Goal: Communication & Community: Answer question/provide support

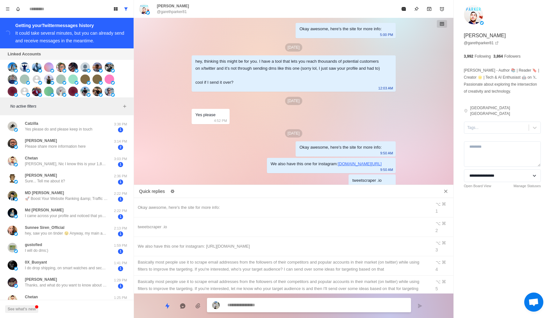
scroll to position [76, 0]
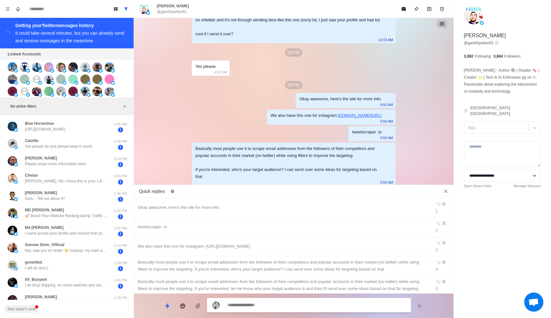
type textarea "*"
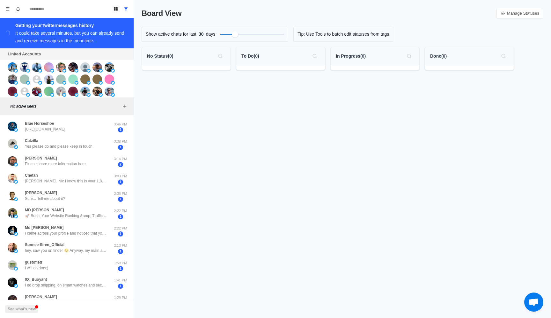
scroll to position [76, 0]
click at [57, 247] on p "Sunnee Siren_Official" at bounding box center [45, 245] width 40 height 6
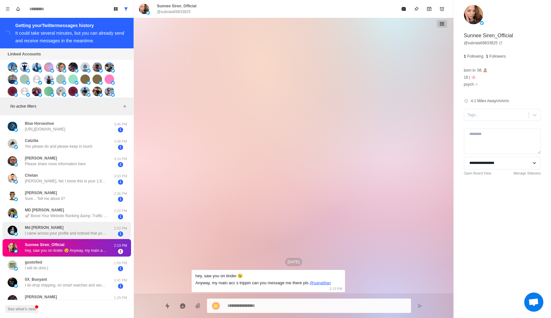
click at [66, 229] on div "Md [PERSON_NAME] I came across your profile and noticed that you might benefit …" at bounding box center [66, 230] width 83 height 11
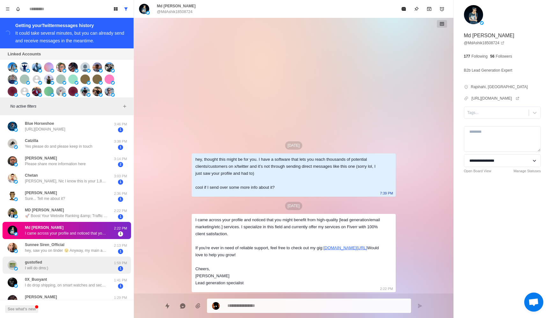
click at [54, 266] on div "gustofied I will do dms:)" at bounding box center [60, 265] width 105 height 12
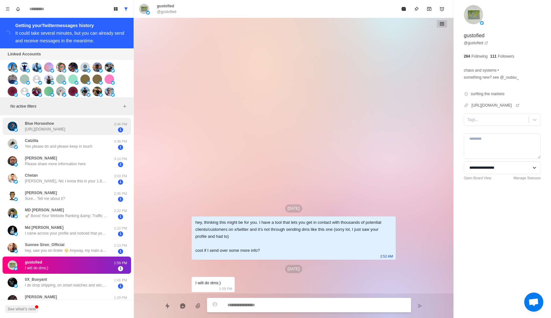
click at [65, 130] on p "[URL][DOMAIN_NAME]" at bounding box center [45, 130] width 40 height 6
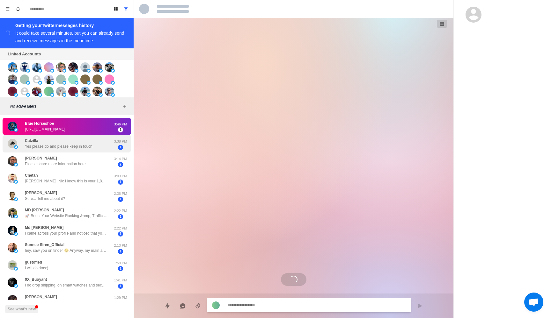
scroll to position [421, 0]
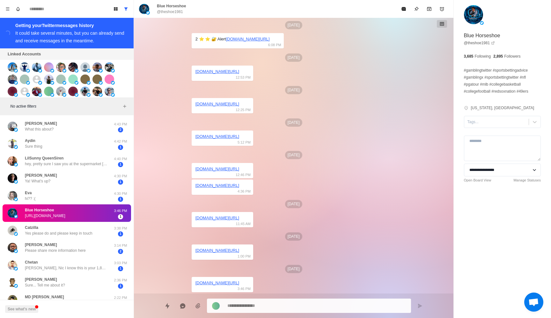
type textarea "*"
